Goal: Task Accomplishment & Management: Complete application form

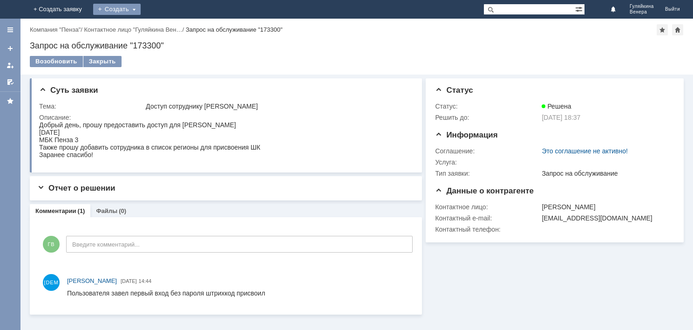
click at [141, 9] on div "Создать" at bounding box center [117, 9] width 48 height 11
click at [166, 28] on link "Заявка" at bounding box center [130, 27] width 71 height 11
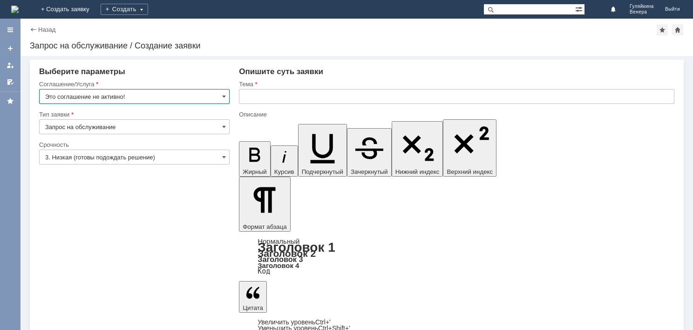
click at [227, 93] on input "Это соглашение не активно!" at bounding box center [134, 96] width 191 height 15
type input "Это соглашение не активно!"
click at [213, 129] on input "Запрос на обслуживание" at bounding box center [134, 126] width 191 height 15
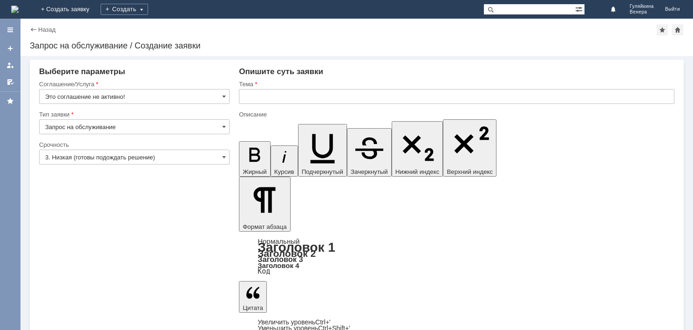
type input "Запрос на обслуживание"
click at [95, 12] on link "+ Создать заявку" at bounding box center [65, 9] width 60 height 19
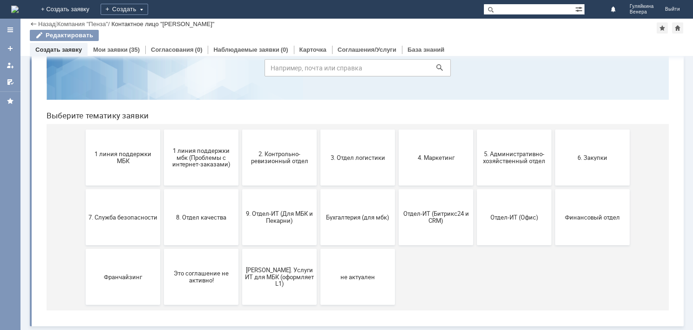
scroll to position [49, 0]
click at [129, 49] on div "(35)" at bounding box center [134, 49] width 11 height 7
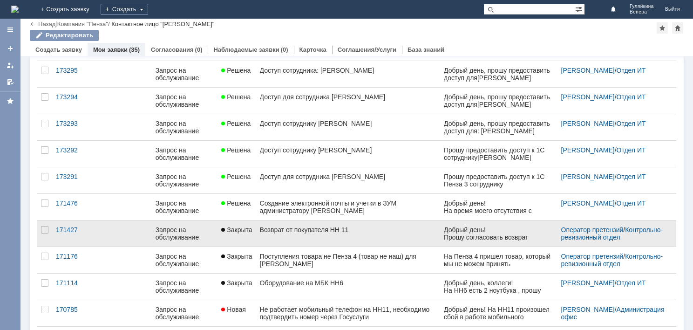
click at [306, 231] on div "Возврат от покупателя НН 11" at bounding box center [348, 229] width 177 height 7
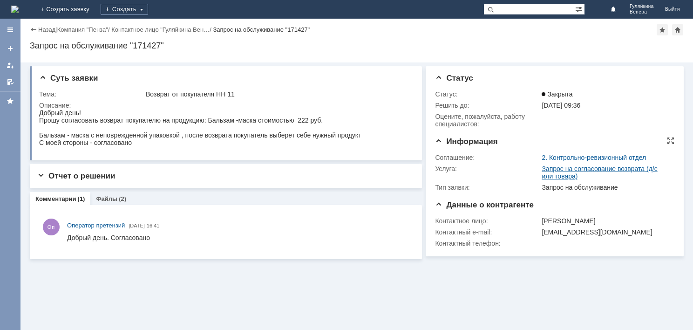
click at [564, 171] on link "Запрос на согласование возврата (д/с или товара)" at bounding box center [600, 172] width 116 height 15
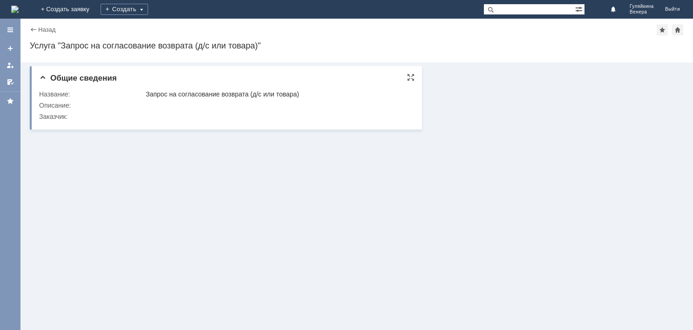
click at [252, 98] on td "Запрос на согласование возврата (д/с или товара)" at bounding box center [277, 93] width 267 height 11
click at [148, 13] on div "Создать" at bounding box center [125, 9] width 48 height 11
click at [173, 28] on link "Заявка" at bounding box center [137, 27] width 71 height 11
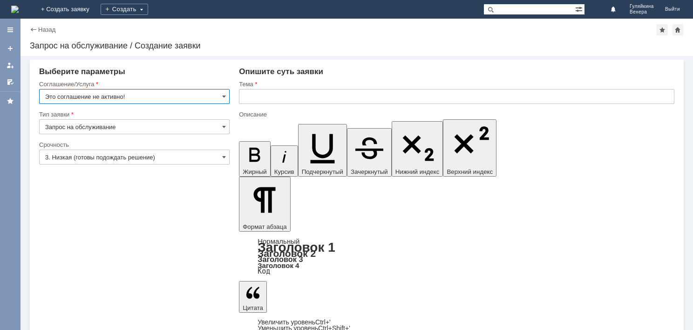
click at [221, 99] on input "Это соглашение не активно!" at bounding box center [134, 96] width 191 height 15
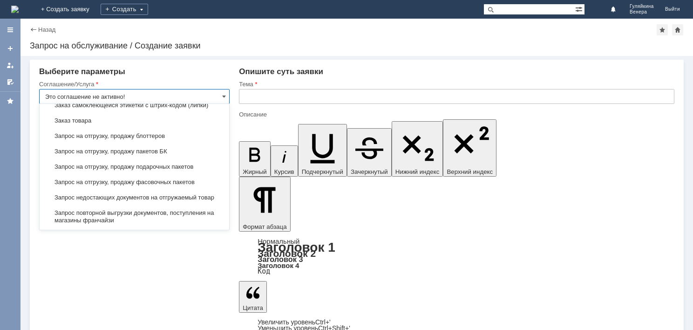
scroll to position [293, 0]
drag, startPoint x: 154, startPoint y: 94, endPoint x: 96, endPoint y: 93, distance: 57.3
click at [96, 93] on input "Это соглашение не активно!" at bounding box center [134, 96] width 191 height 15
click at [117, 89] on input "Это соглашение не активно!" at bounding box center [134, 96] width 191 height 15
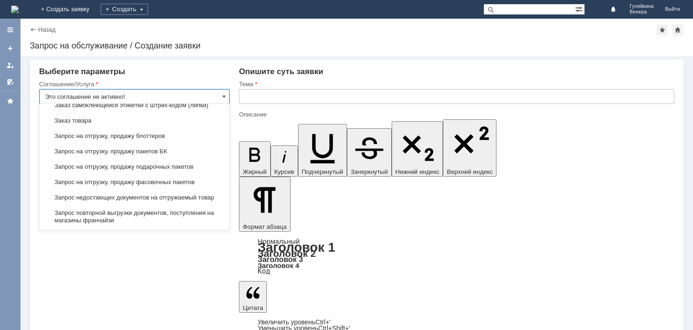
click at [147, 95] on input "Это соглашение не активно!" at bounding box center [134, 96] width 191 height 15
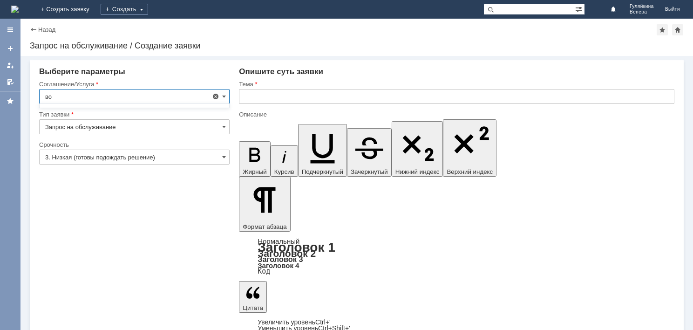
scroll to position [0, 0]
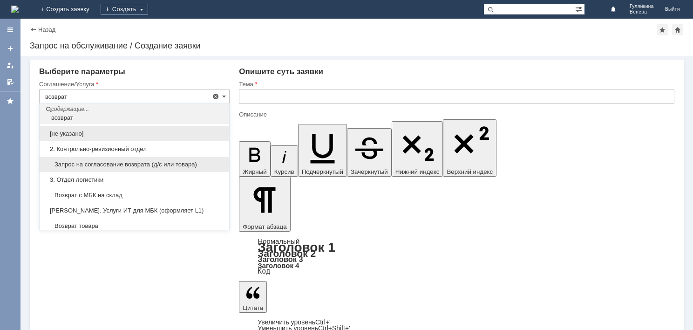
click at [132, 163] on span "Запрос на согласование возврата (д/с или товара)" at bounding box center [134, 164] width 178 height 7
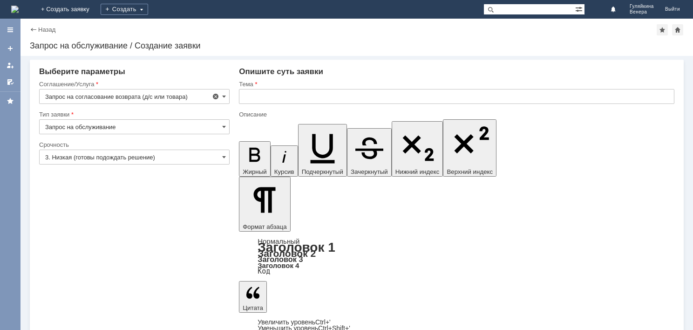
type input "Запрос на согласование возврата (д/с или товара)"
click at [333, 100] on input "text" at bounding box center [457, 96] width 436 height 15
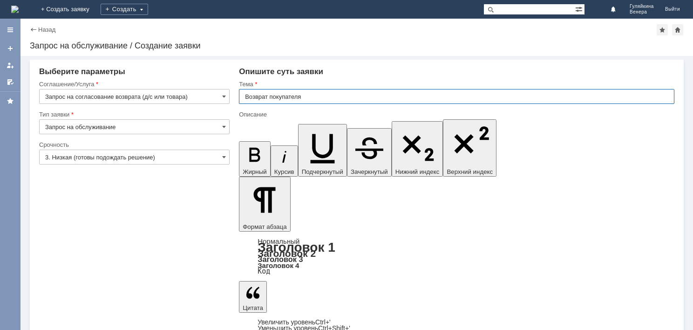
click at [323, 99] on input "Возврат покупателя" at bounding box center [457, 96] width 436 height 15
type input "Возврат покупателя по браку МБК НН1"
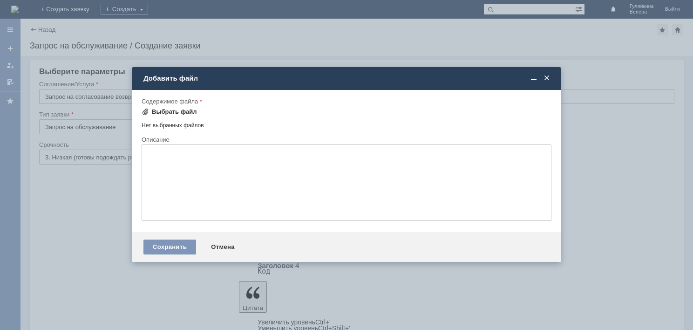
click at [171, 110] on div "Выбрать файл" at bounding box center [174, 111] width 45 height 7
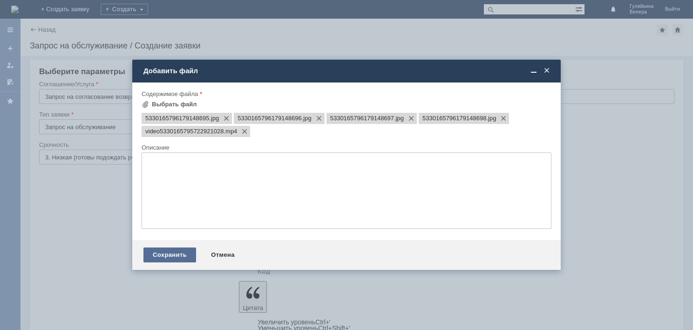
click at [190, 257] on div "Сохранить" at bounding box center [169, 254] width 53 height 15
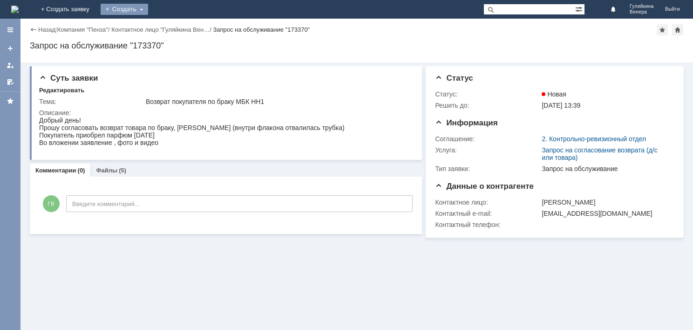
click at [148, 12] on div "Создать" at bounding box center [125, 9] width 48 height 11
click at [173, 28] on link "Заявка" at bounding box center [137, 27] width 71 height 11
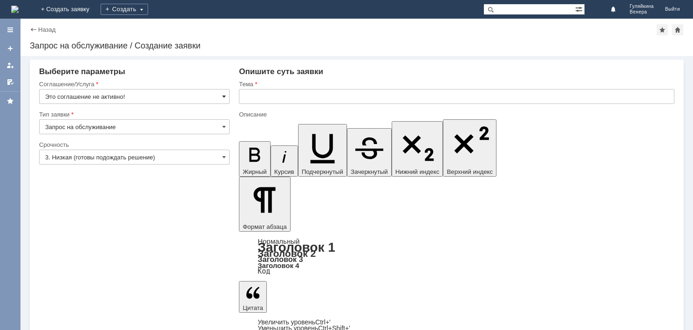
click at [225, 98] on span at bounding box center [224, 96] width 4 height 7
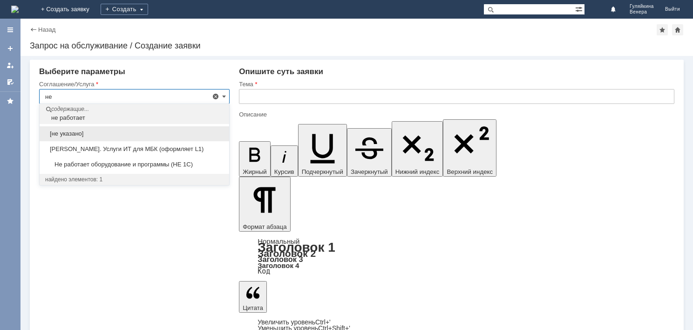
type input "н"
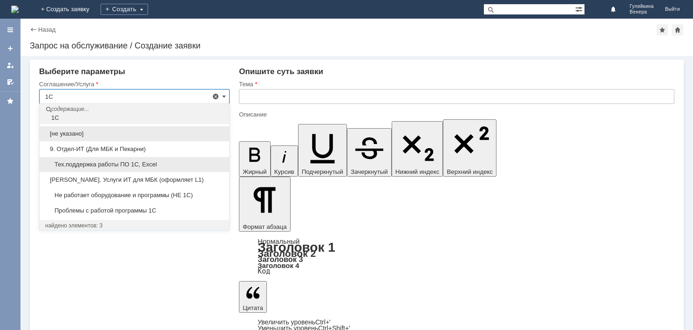
click at [143, 165] on span "Тех.поддержка работы ПО 1С, Excel" at bounding box center [134, 164] width 178 height 7
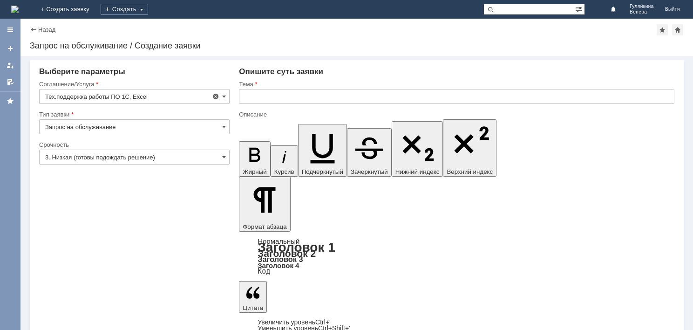
type input "Тех.поддержка работы ПО 1С, Excel"
click at [311, 99] on input "text" at bounding box center [457, 96] width 436 height 15
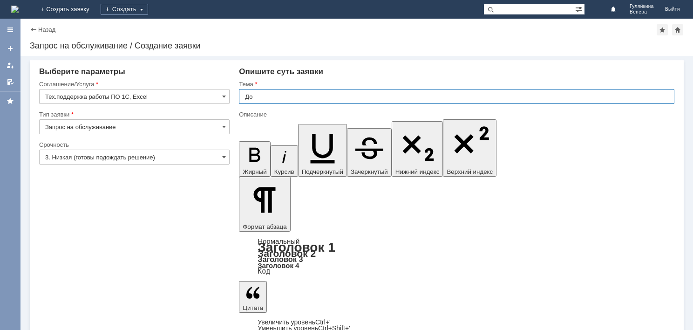
type input "Д"
type input "Не открывается ЗУП"
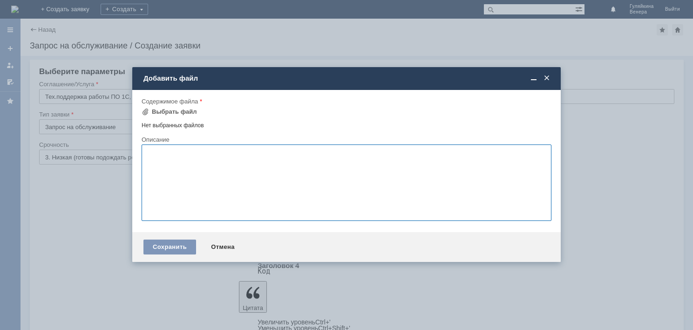
click at [186, 161] on textarea at bounding box center [347, 182] width 410 height 76
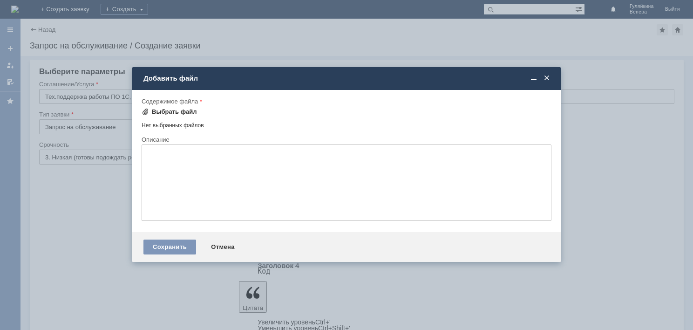
click at [166, 112] on div "Выбрать файл" at bounding box center [174, 111] width 45 height 7
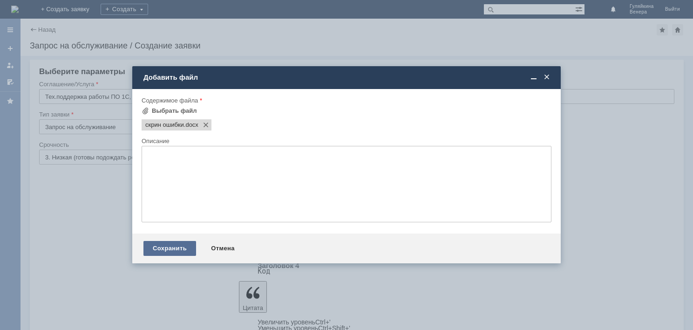
click at [158, 251] on div "Сохранить" at bounding box center [169, 248] width 53 height 15
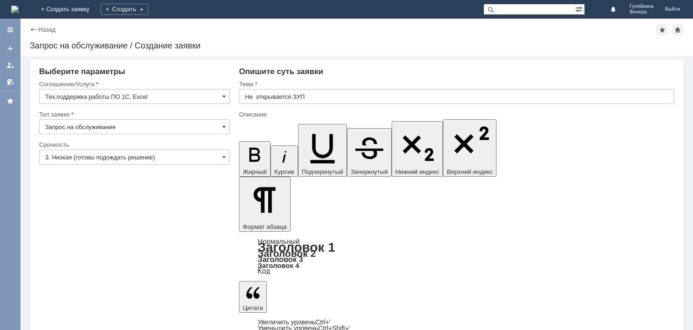
click at [199, 155] on input "3. Низкая (готовы подождать решение)" at bounding box center [134, 157] width 191 height 15
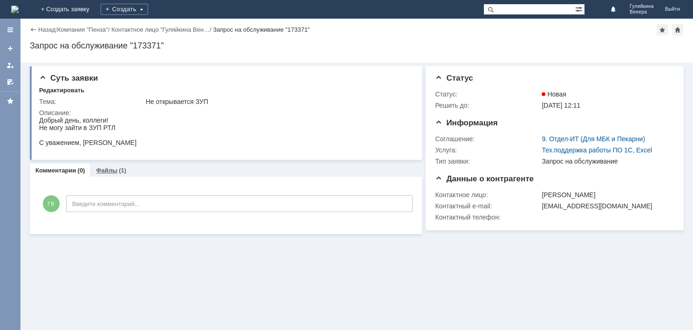
click at [109, 173] on link "Файлы" at bounding box center [106, 170] width 21 height 7
